Goal: Task Accomplishment & Management: Manage account settings

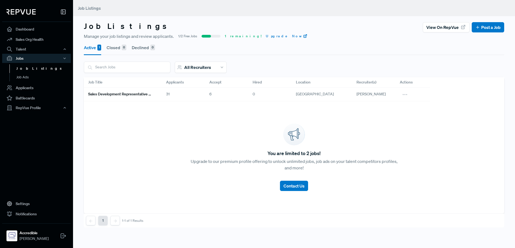
click at [129, 94] on h6 "Sales Development Representative Remote - US Based - EST Preferred" at bounding box center [120, 94] width 65 height 5
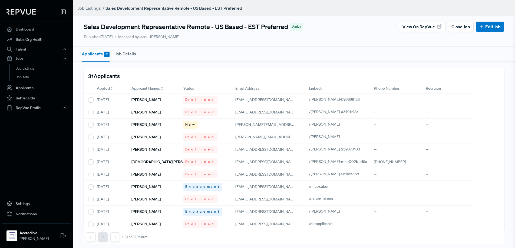
click at [111, 89] on icon at bounding box center [112, 89] width 2 height 1
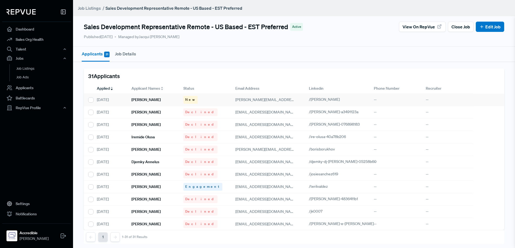
click at [142, 100] on h6 "[PERSON_NAME]" at bounding box center [145, 100] width 29 height 5
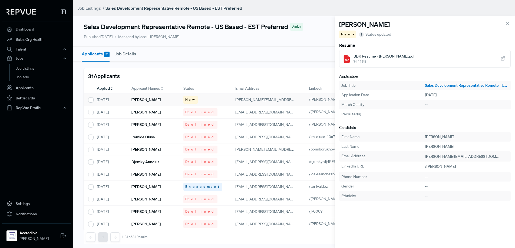
click at [395, 56] on span "BDR Resume - [PERSON_NAME].pdf" at bounding box center [383, 57] width 61 height 6
click at [352, 34] on span at bounding box center [353, 34] width 3 height 1
click at [355, 53] on span "Declined" at bounding box center [350, 53] width 15 height 5
